Goal: Communication & Community: Answer question/provide support

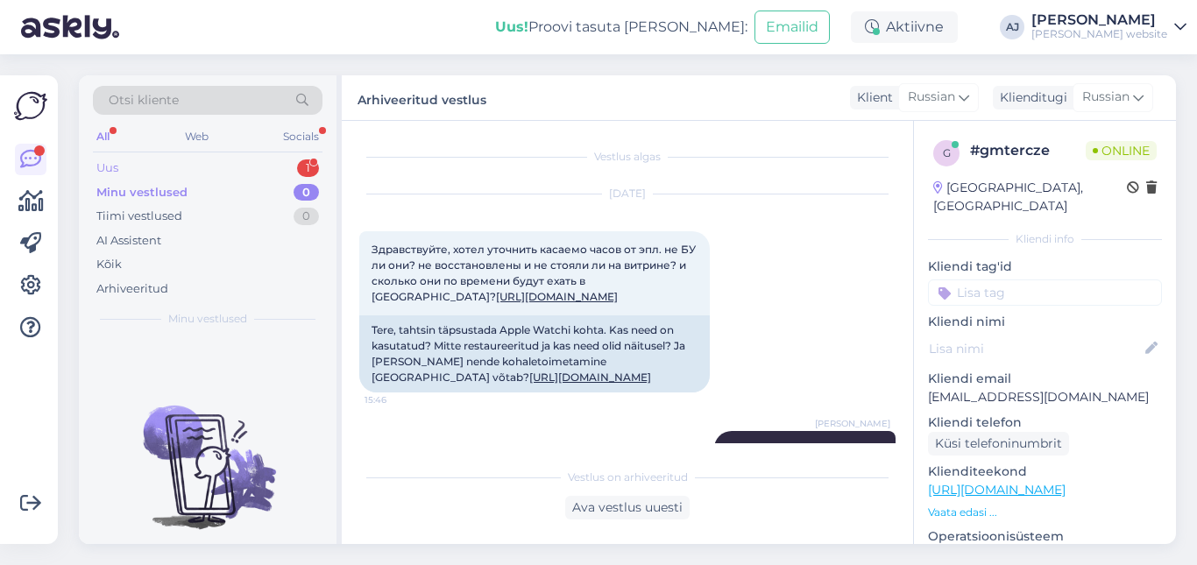
scroll to position [838, 0]
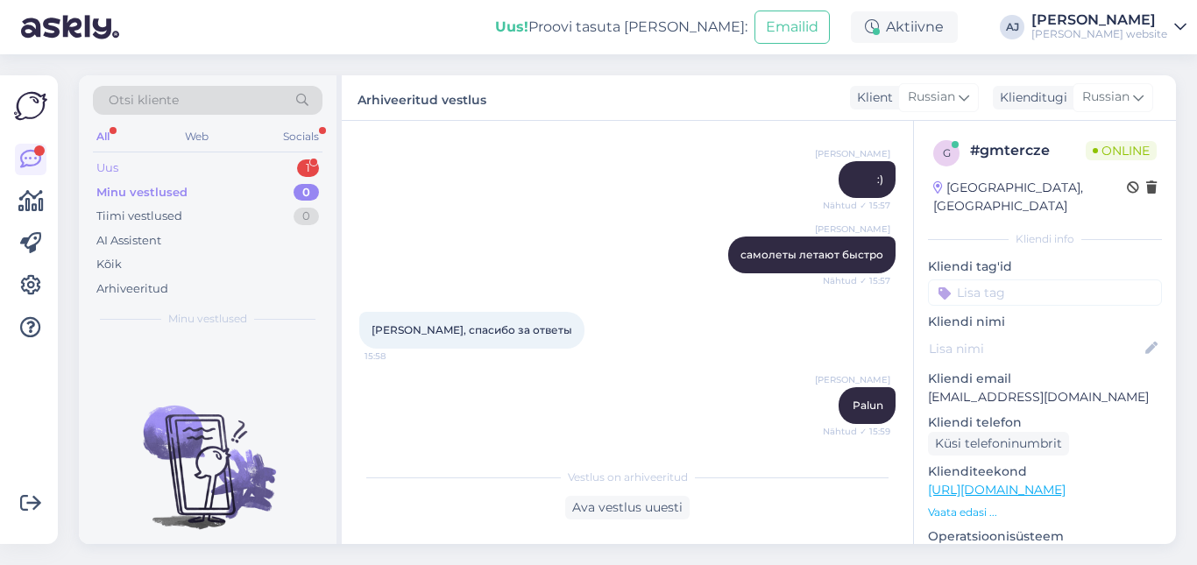
click at [117, 170] on div "Uus" at bounding box center [107, 169] width 22 height 18
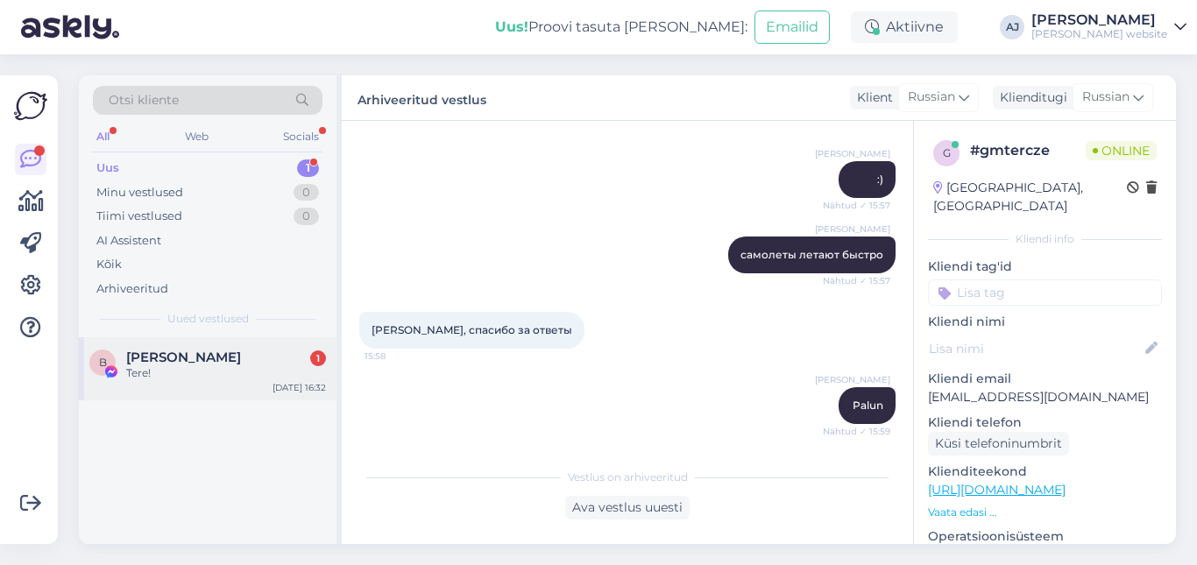
click at [168, 361] on span "[PERSON_NAME]" at bounding box center [183, 358] width 115 height 16
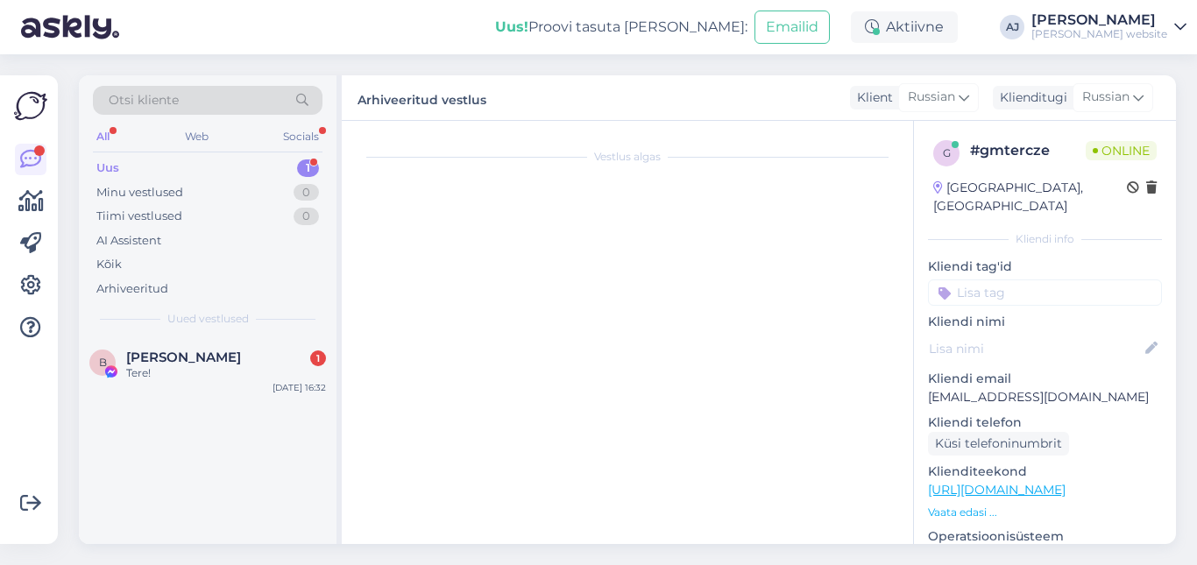
scroll to position [0, 0]
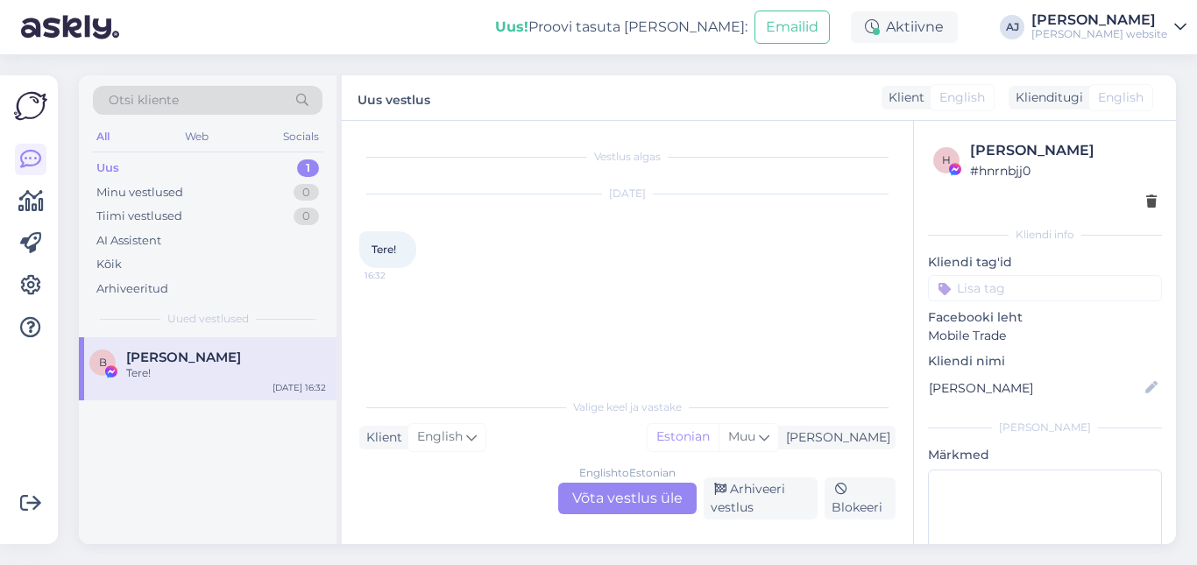
click at [598, 490] on div "English to Estonian Võta vestlus üle" at bounding box center [627, 499] width 138 height 32
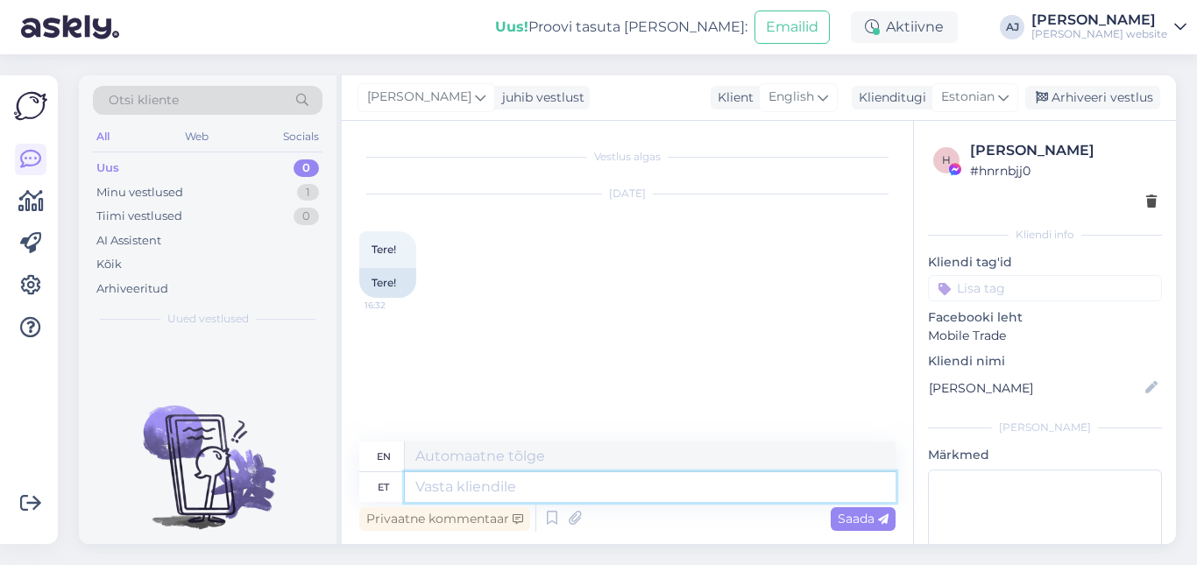
click at [450, 492] on textarea at bounding box center [650, 487] width 491 height 30
type textarea "Tere"
type textarea "Hello"
type textarea "Tere"
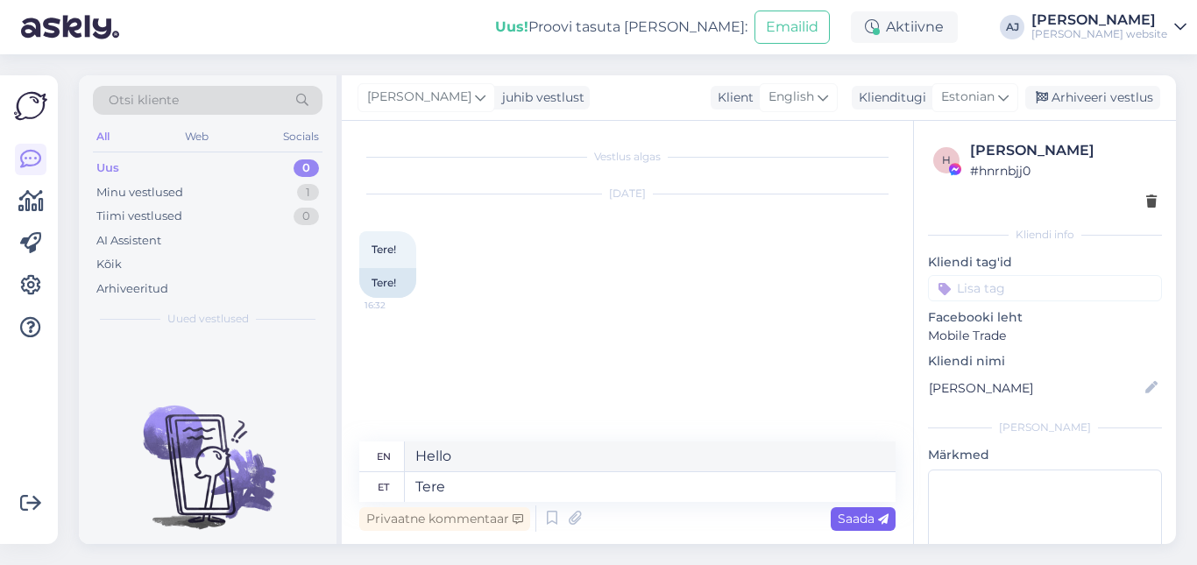
click at [848, 520] on span "Saada" at bounding box center [863, 519] width 51 height 16
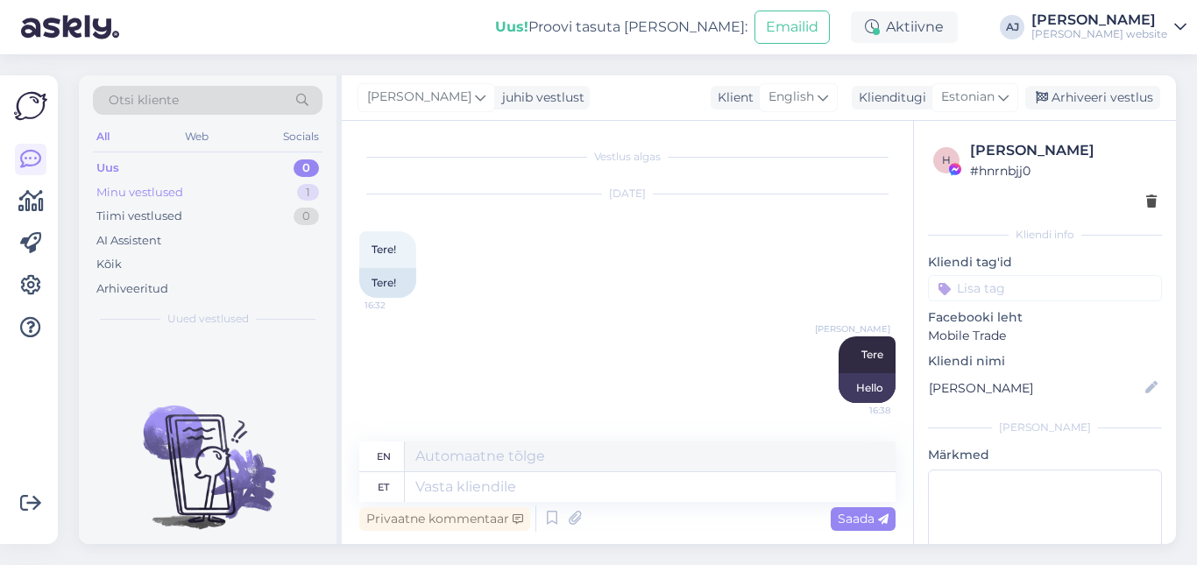
click at [131, 193] on div "Minu vestlused" at bounding box center [139, 193] width 87 height 18
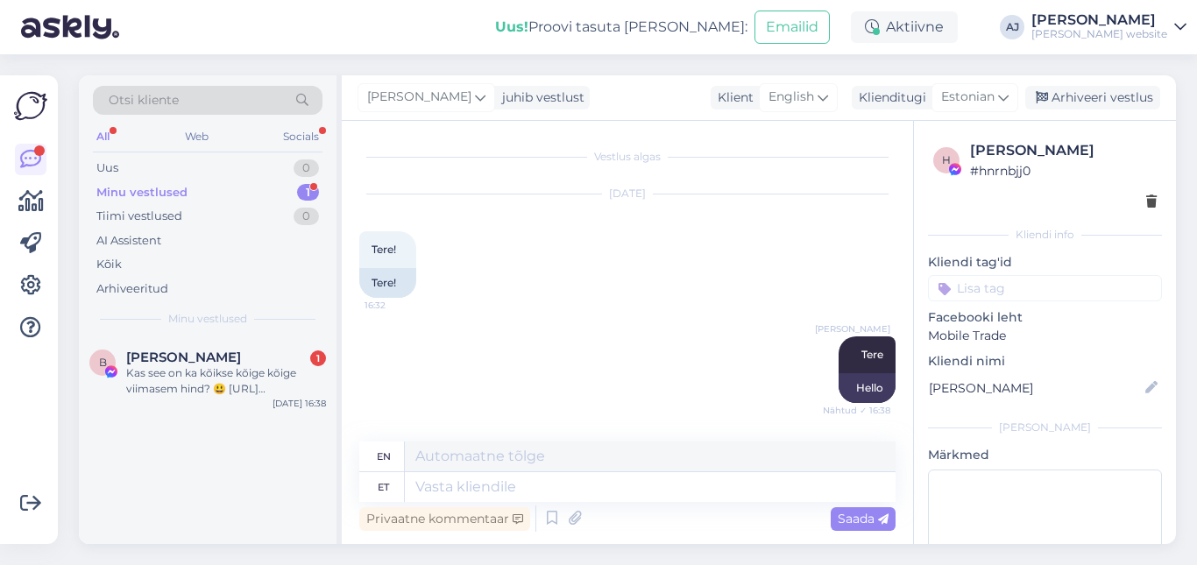
scroll to position [241, 0]
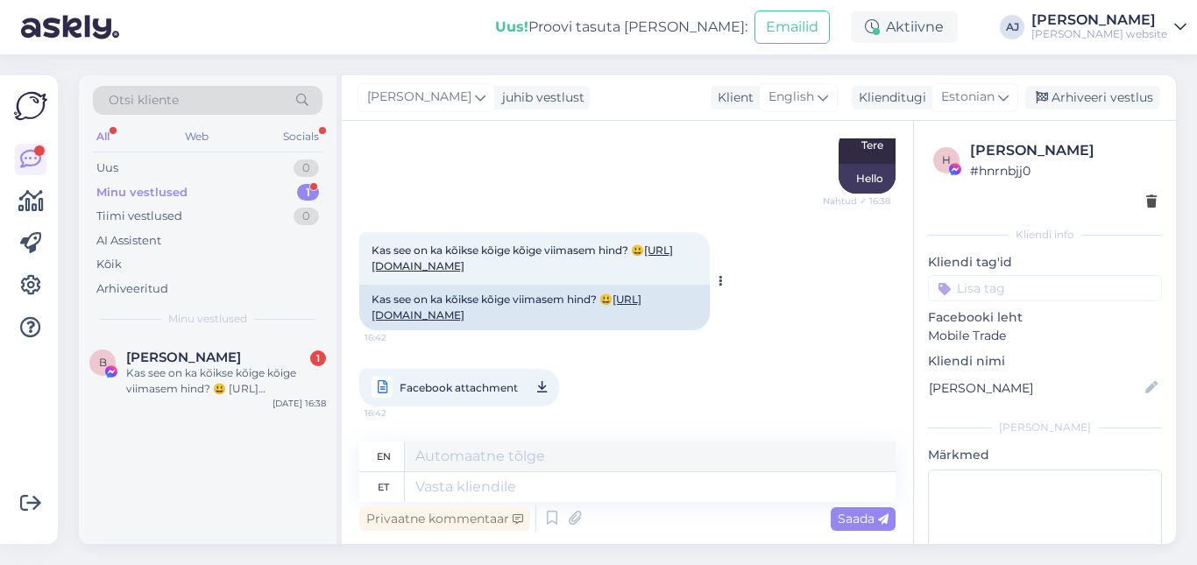
click at [548, 244] on link "[URL][DOMAIN_NAME]" at bounding box center [522, 258] width 301 height 29
click at [425, 485] on textarea at bounding box center [650, 487] width 491 height 30
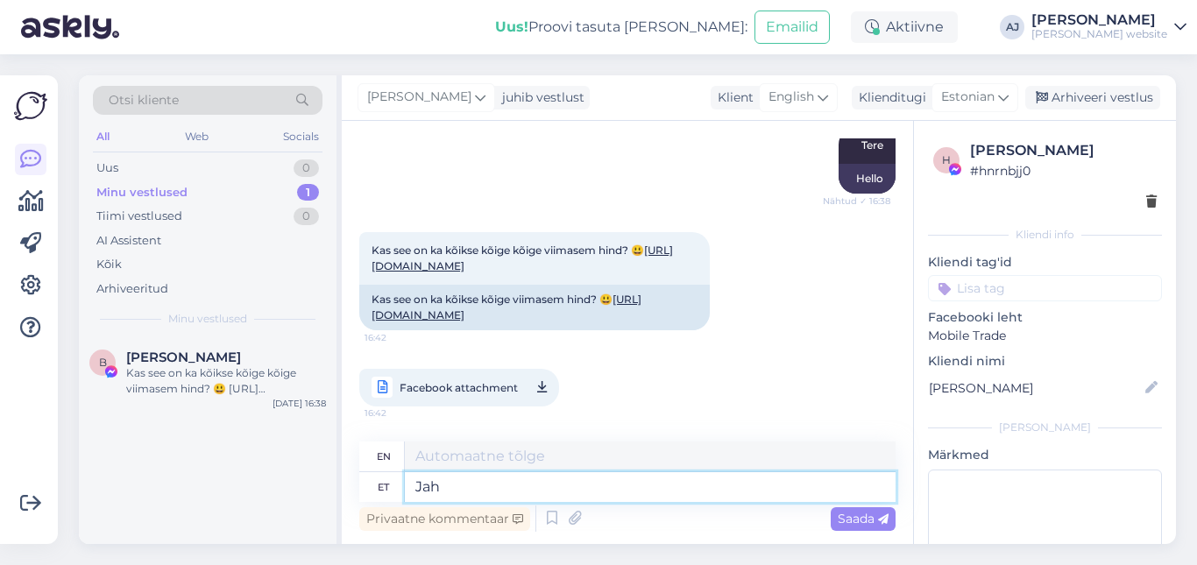
type textarea "Jahh"
type textarea "Yeah"
type textarea "Jah"
type textarea "Yes"
type textarea "Jah"
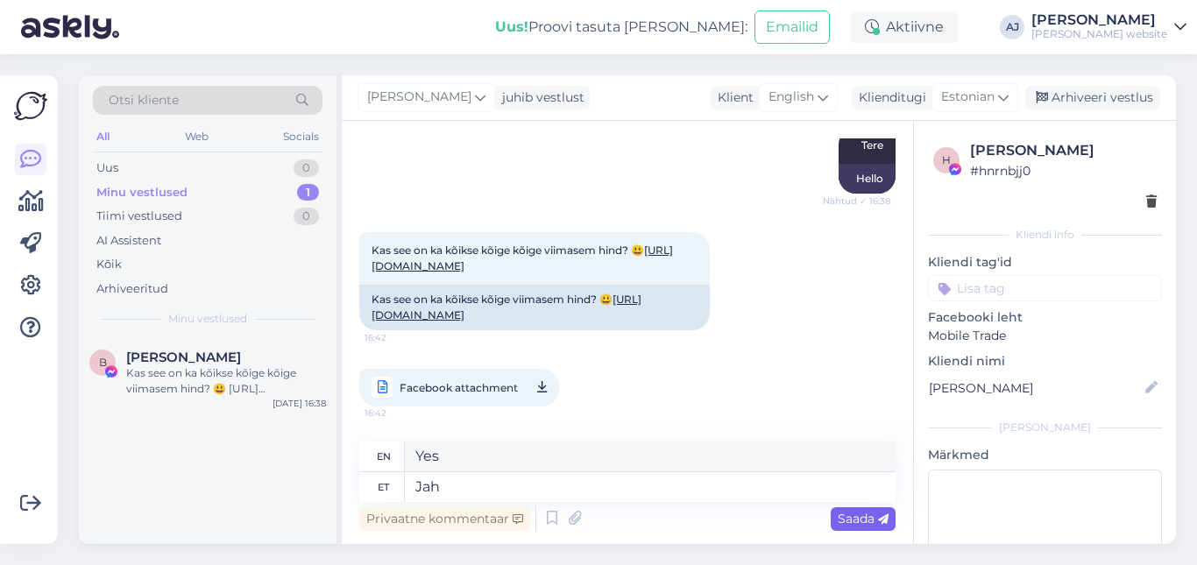
click at [847, 520] on span "Saada" at bounding box center [863, 519] width 51 height 16
